Goal: Task Accomplishment & Management: Manage account settings

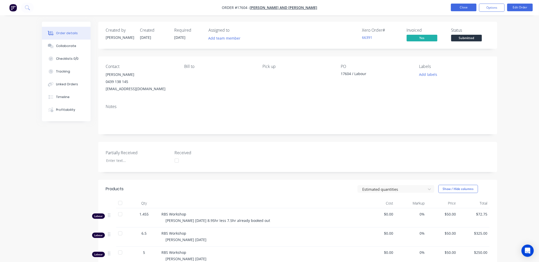
click at [472, 6] on button "Close" at bounding box center [464, 8] width 26 height 8
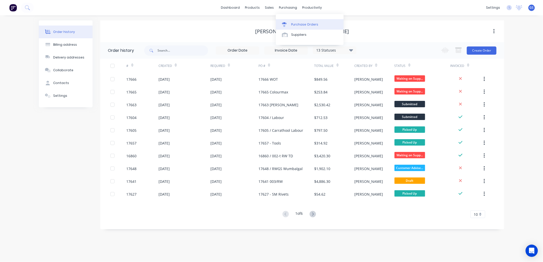
click at [305, 24] on div "Purchase Orders" at bounding box center [304, 24] width 27 height 5
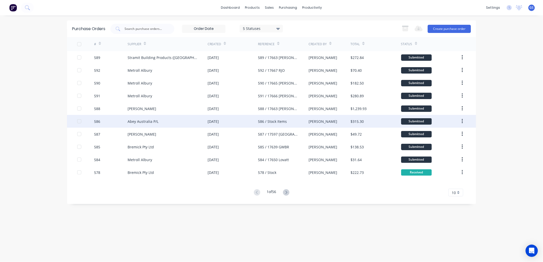
click at [146, 120] on div "Abey Australia P/L" at bounding box center [143, 121] width 31 height 5
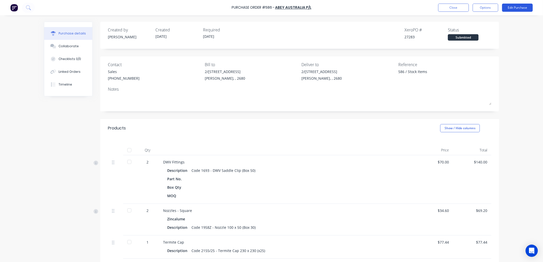
click at [521, 7] on button "Edit Purchase" at bounding box center [517, 8] width 31 height 8
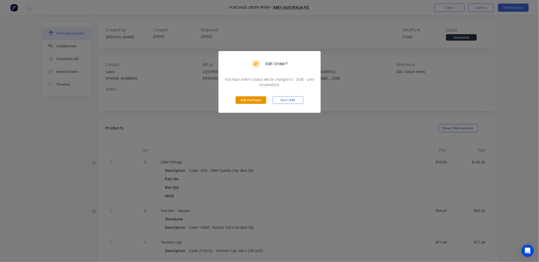
click at [256, 101] on button "Edit Purchase" at bounding box center [251, 100] width 31 height 8
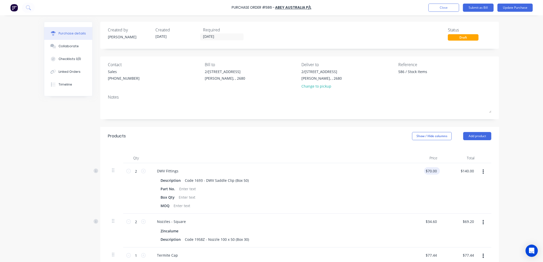
type textarea "x"
type input "70.00"
click at [433, 169] on input "70.00" at bounding box center [431, 171] width 14 height 7
type textarea "x"
click at [433, 169] on input "70.00" at bounding box center [432, 171] width 12 height 7
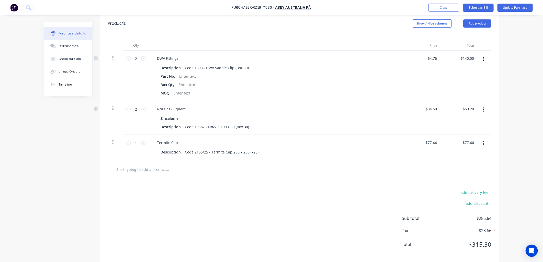
scroll to position [114, 0]
type input "64.76"
type textarea "x"
type input "$64.76"
type input "$129.52"
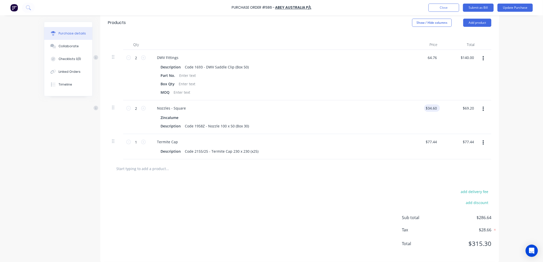
type input "34.60"
click at [431, 108] on input "34.60" at bounding box center [432, 108] width 12 height 7
type textarea "x"
click at [431, 108] on input "34.60" at bounding box center [432, 108] width 12 height 7
type input "51"
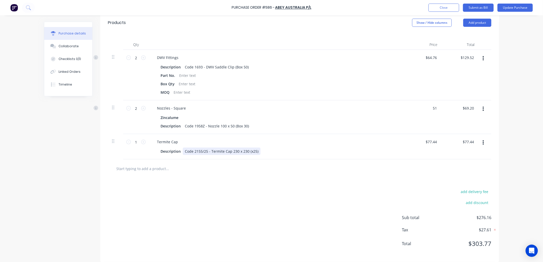
type textarea "x"
type input "$51.00"
type input "$102.00"
click at [368, 157] on div "Termite Cap Description Code 2155/25 - Termite Cap 230 x 230 (x25)" at bounding box center [277, 146] width 256 height 25
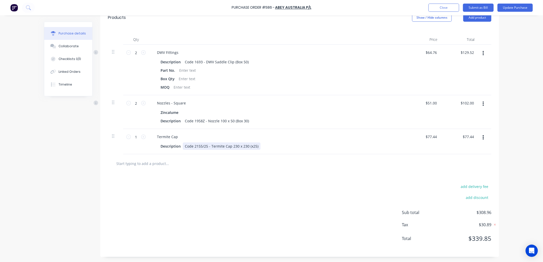
scroll to position [0, 0]
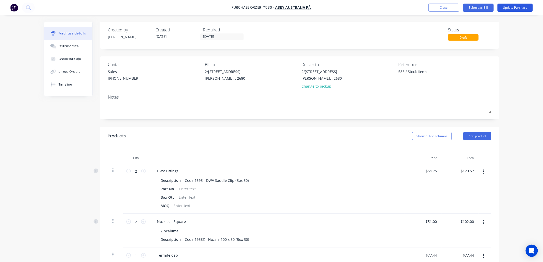
click at [516, 6] on button "Update Purchase" at bounding box center [515, 8] width 35 height 8
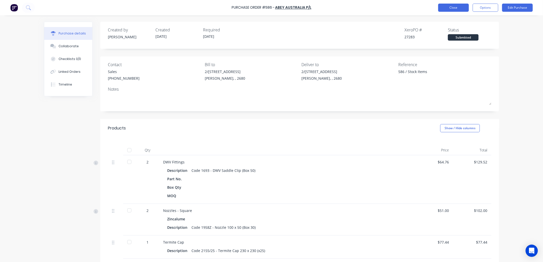
click at [447, 6] on button "Close" at bounding box center [453, 8] width 31 height 8
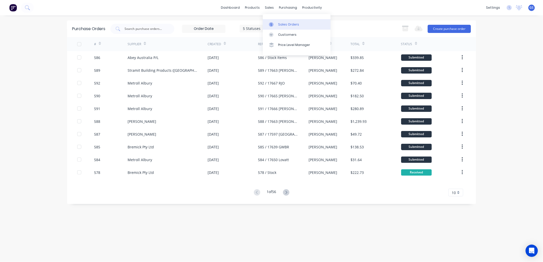
click at [285, 23] on div "Sales Orders" at bounding box center [288, 24] width 21 height 5
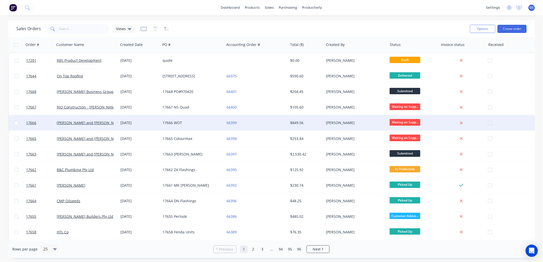
click at [177, 124] on div "17666 WOT" at bounding box center [191, 122] width 57 height 5
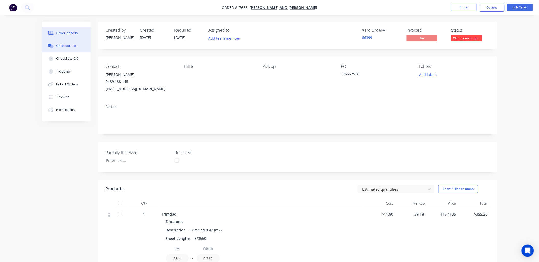
click at [68, 45] on div "Collaborate" at bounding box center [66, 46] width 20 height 5
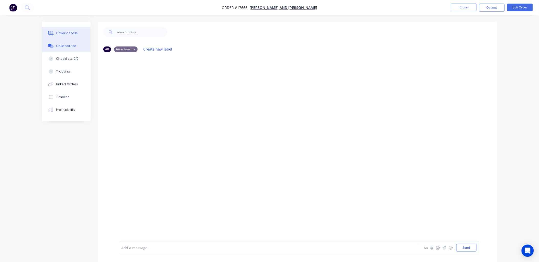
click at [65, 33] on div "Order details" at bounding box center [67, 33] width 22 height 5
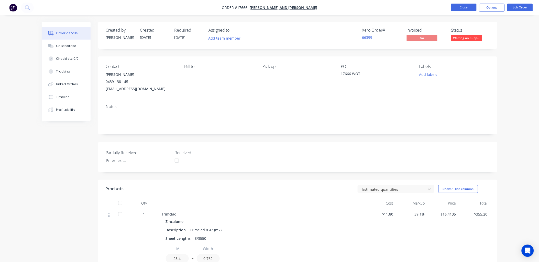
click at [466, 9] on button "Close" at bounding box center [464, 8] width 26 height 8
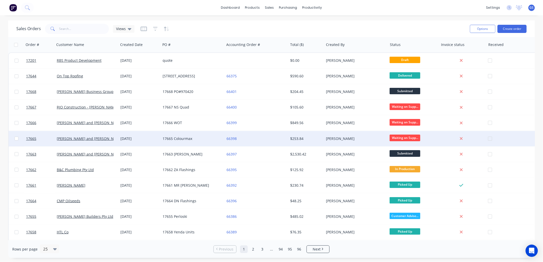
click at [176, 136] on div "17665 Colourmax" at bounding box center [191, 138] width 57 height 5
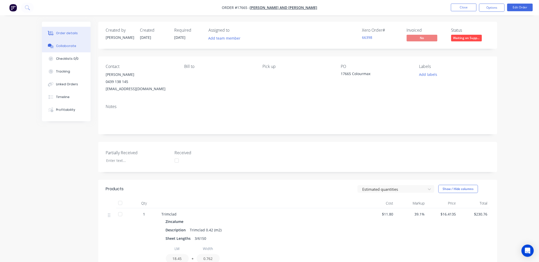
click at [66, 46] on div "Collaborate" at bounding box center [66, 46] width 20 height 5
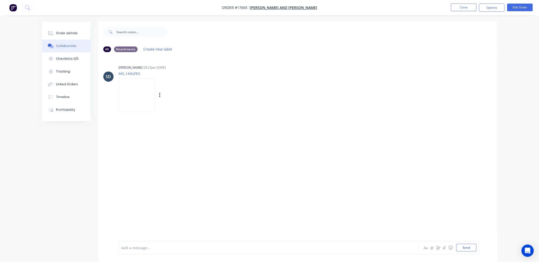
click at [134, 98] on img at bounding box center [137, 96] width 37 height 34
click at [457, 8] on button "Close" at bounding box center [464, 8] width 26 height 8
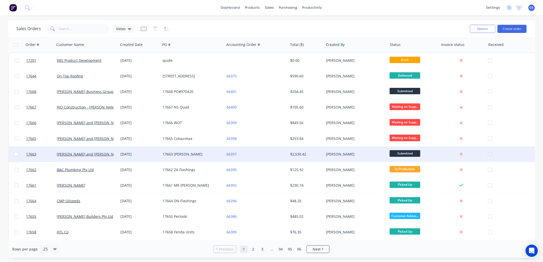
click at [189, 152] on div "17663 Simone" at bounding box center [191, 154] width 57 height 5
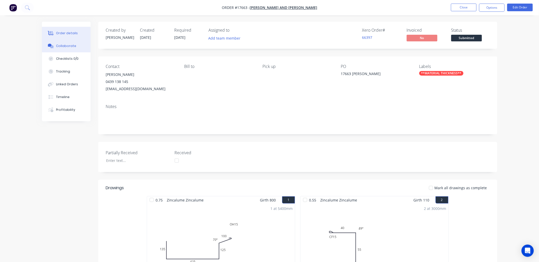
click at [65, 47] on div "Collaborate" at bounding box center [66, 46] width 20 height 5
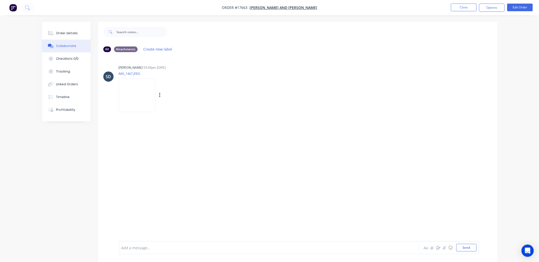
click at [133, 96] on img at bounding box center [137, 96] width 37 height 34
click at [69, 83] on div "Linked Orders" at bounding box center [67, 84] width 22 height 5
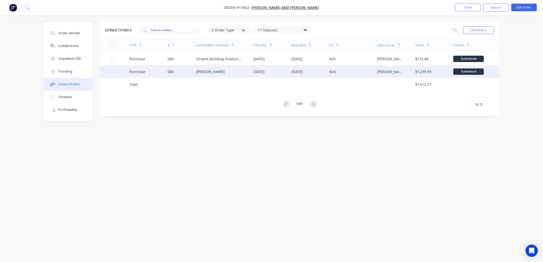
click at [208, 73] on div "Lysaght VIC" at bounding box center [210, 71] width 29 height 5
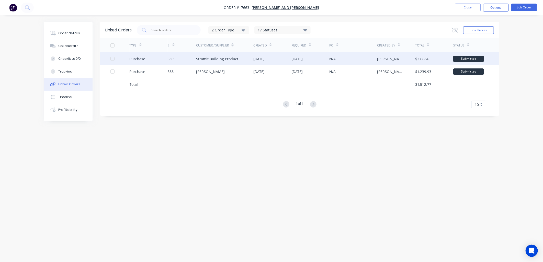
click at [222, 61] on div "Stramit Building Products (VIC)" at bounding box center [219, 58] width 47 height 5
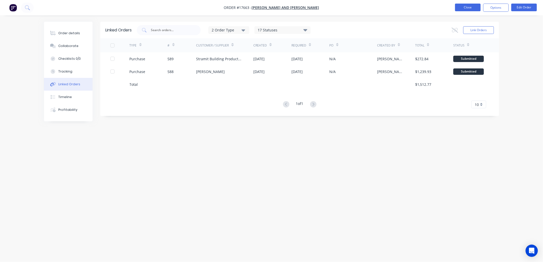
click at [464, 4] on button "Close" at bounding box center [468, 8] width 26 height 8
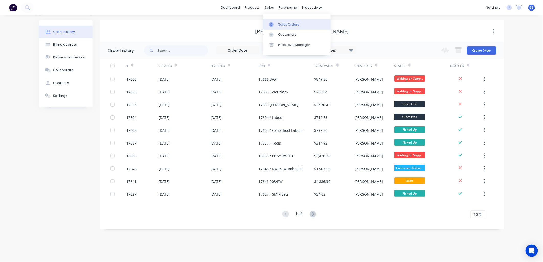
click at [282, 21] on link "Sales Orders" at bounding box center [297, 24] width 68 height 10
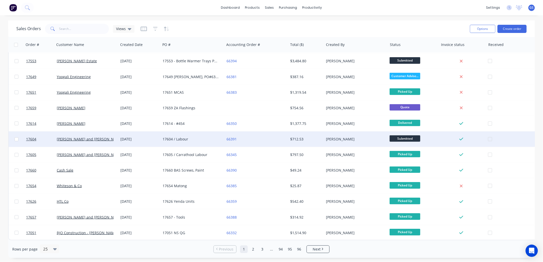
scroll to position [205, 0]
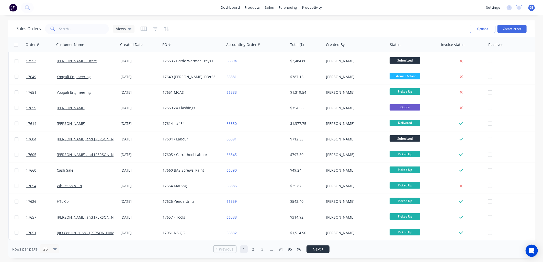
click at [317, 249] on span "Next" at bounding box center [317, 249] width 8 height 5
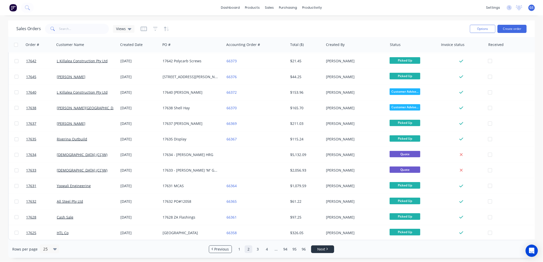
click at [317, 250] on link "Next" at bounding box center [323, 249] width 23 height 5
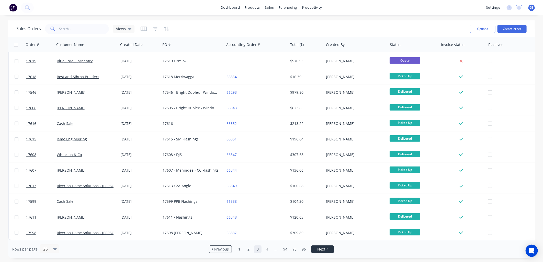
click at [318, 251] on span "Next" at bounding box center [321, 249] width 8 height 5
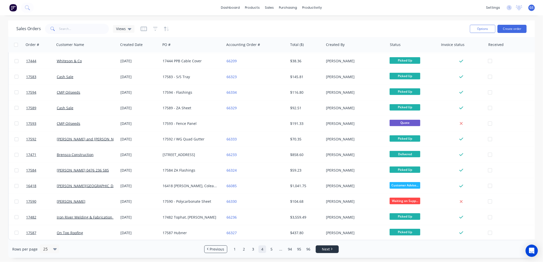
click at [328, 249] on span "Next" at bounding box center [326, 249] width 8 height 5
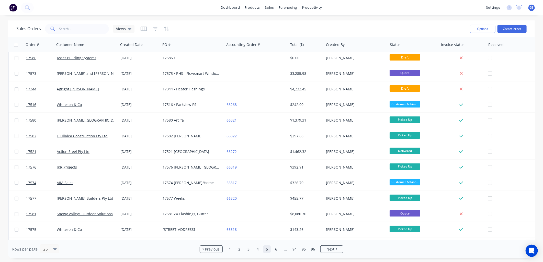
scroll to position [0, 0]
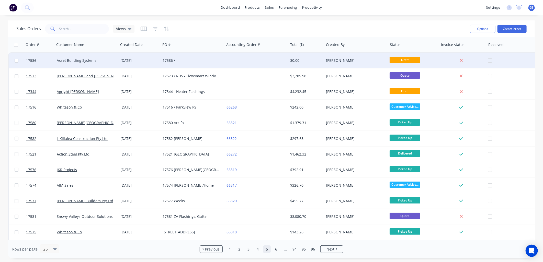
click at [171, 60] on div "17586 /" at bounding box center [191, 60] width 57 height 5
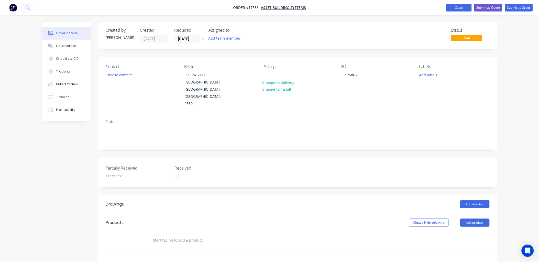
click at [464, 7] on button "Close" at bounding box center [459, 8] width 26 height 8
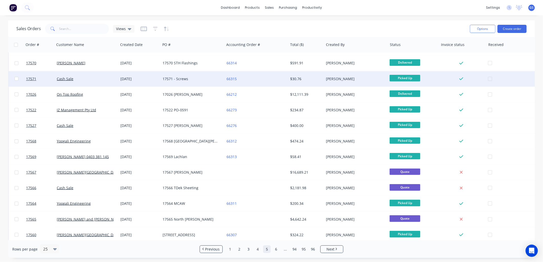
scroll to position [205, 0]
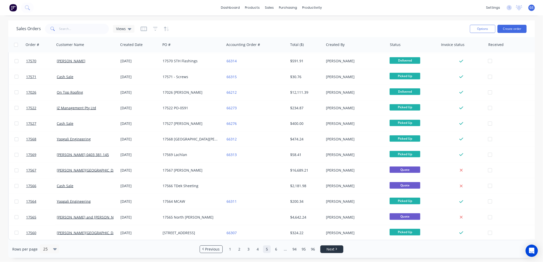
click at [338, 251] on link "Next" at bounding box center [332, 249] width 23 height 5
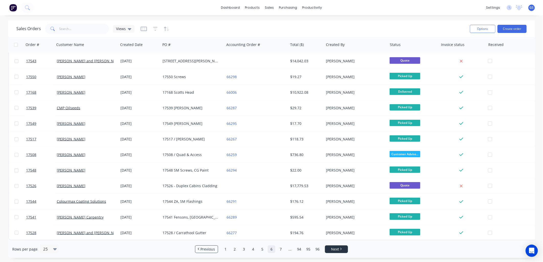
click at [329, 251] on link "Next" at bounding box center [336, 249] width 23 height 5
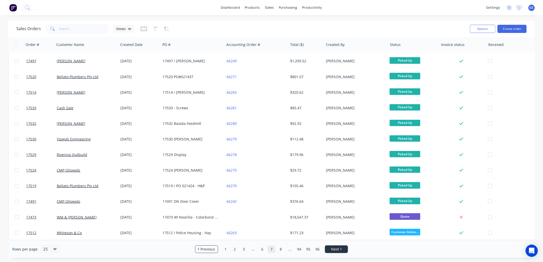
click at [338, 250] on span "Next" at bounding box center [335, 249] width 8 height 5
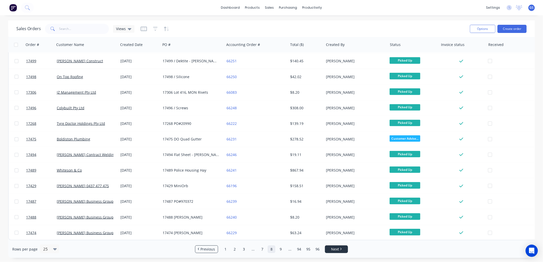
click at [332, 251] on span "Next" at bounding box center [335, 249] width 8 height 5
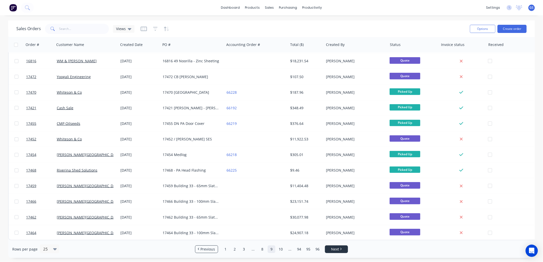
click at [339, 248] on link "Next" at bounding box center [336, 249] width 23 height 5
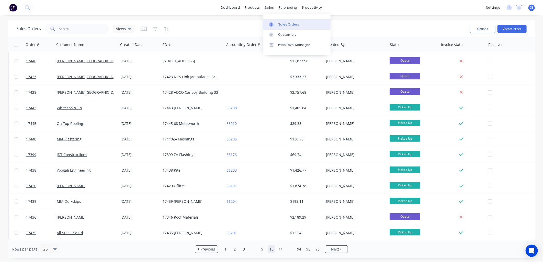
click at [296, 24] on div "Sales Orders" at bounding box center [288, 24] width 21 height 5
click at [303, 22] on div "Purchase Orders" at bounding box center [304, 24] width 27 height 5
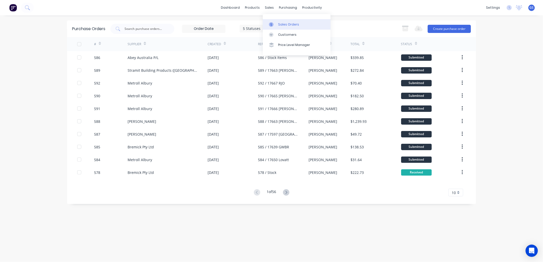
click at [282, 23] on div "Sales Orders" at bounding box center [288, 24] width 21 height 5
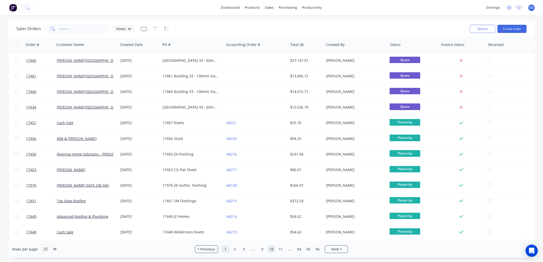
click at [224, 251] on link "1" at bounding box center [226, 250] width 8 height 8
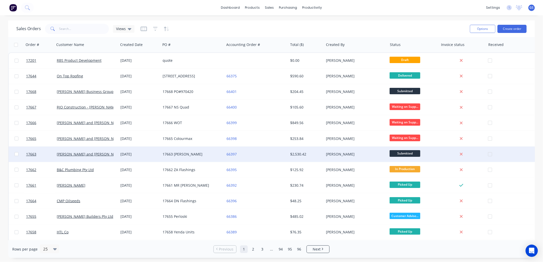
click at [184, 153] on div "17663 Simone" at bounding box center [191, 154] width 57 height 5
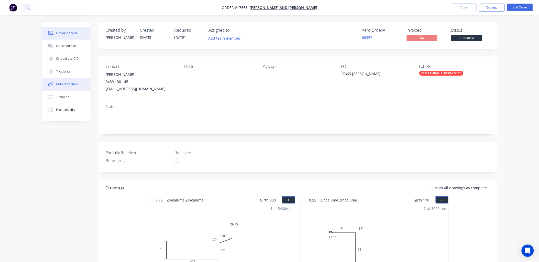
click at [67, 83] on div "Linked Orders" at bounding box center [67, 84] width 22 height 5
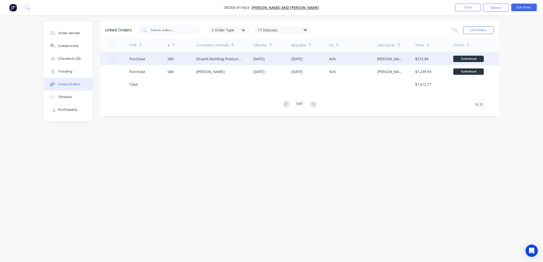
click at [233, 57] on div "Stramit Building Products (VIC)" at bounding box center [219, 58] width 47 height 5
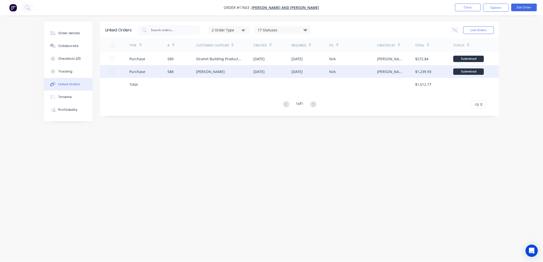
click at [216, 71] on div "Lysaght VIC" at bounding box center [224, 71] width 57 height 13
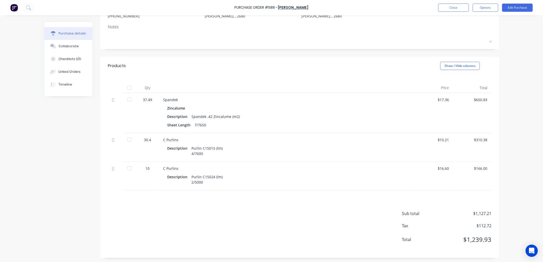
scroll to position [63, 0]
click at [63, 82] on div "Timeline" at bounding box center [66, 84] width 14 height 5
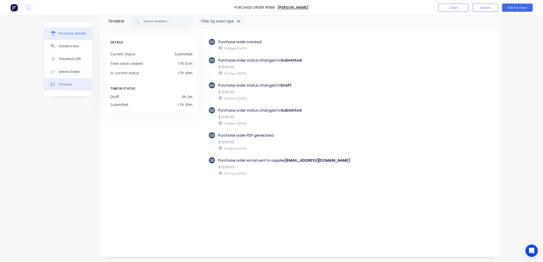
click at [75, 35] on div "Purchase details" at bounding box center [72, 33] width 27 height 5
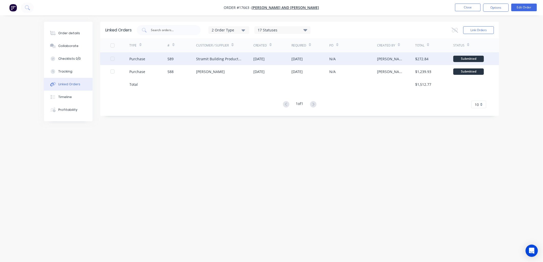
click at [254, 56] on div "25 Sep 2025" at bounding box center [259, 58] width 11 height 5
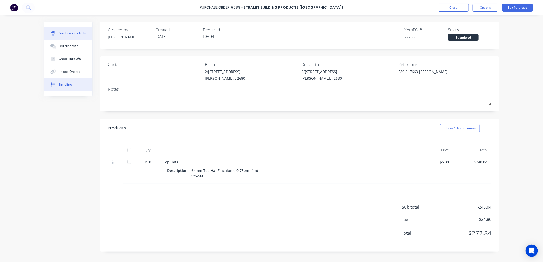
click at [70, 84] on div "Timeline" at bounding box center [66, 84] width 14 height 5
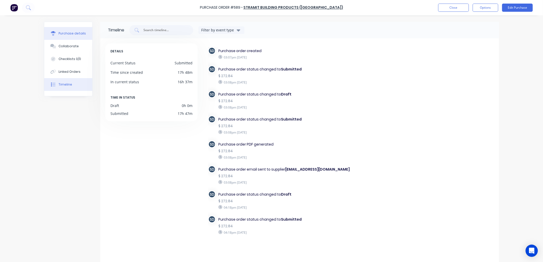
click at [77, 35] on div "Purchase details" at bounding box center [72, 33] width 27 height 5
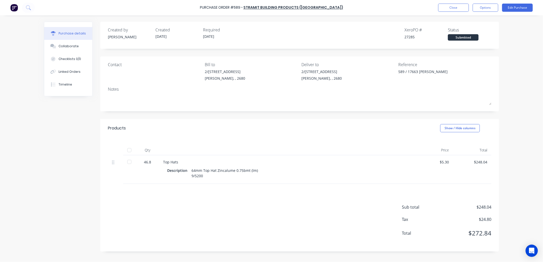
type textarea "x"
